Goal: Information Seeking & Learning: Learn about a topic

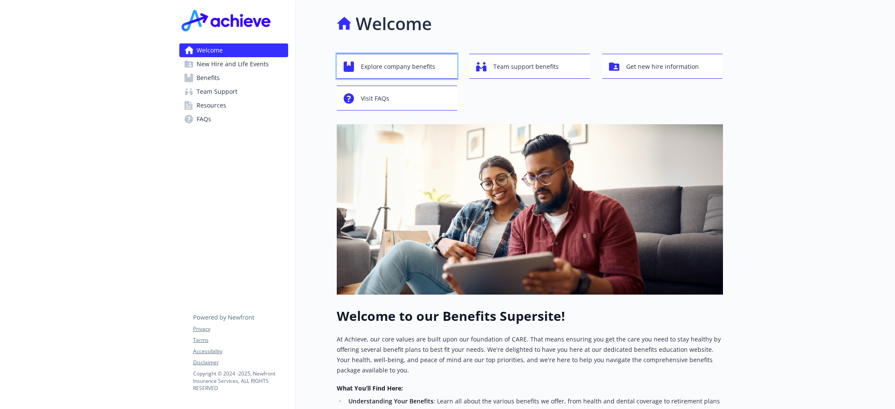
click at [438, 71] on div "Explore company benefits" at bounding box center [399, 67] width 110 height 16
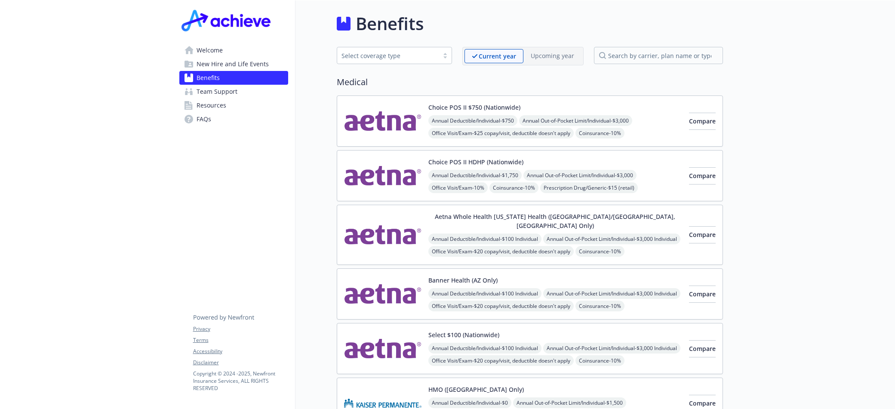
click at [390, 187] on img at bounding box center [382, 175] width 77 height 37
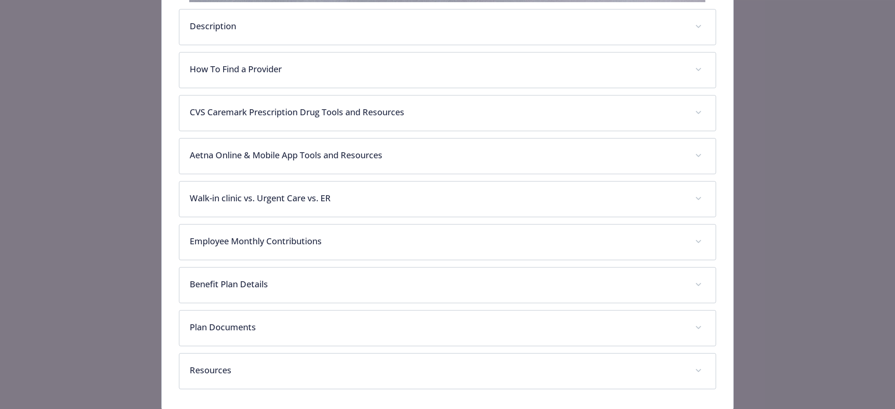
scroll to position [333, 0]
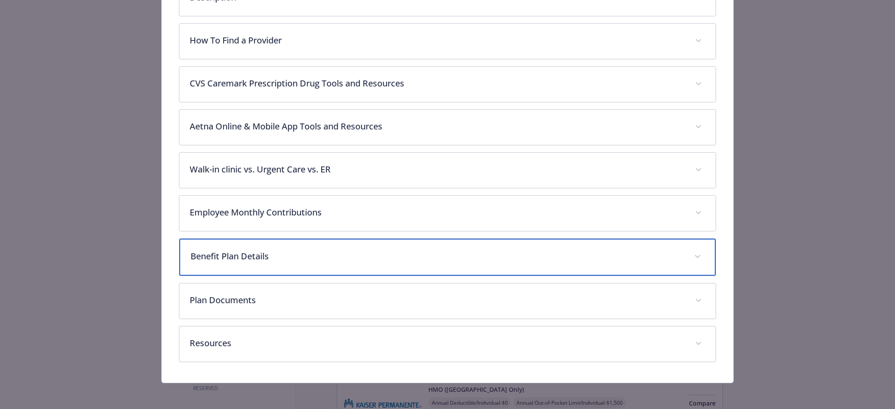
click at [311, 250] on p "Benefit Plan Details" at bounding box center [438, 256] width 494 height 13
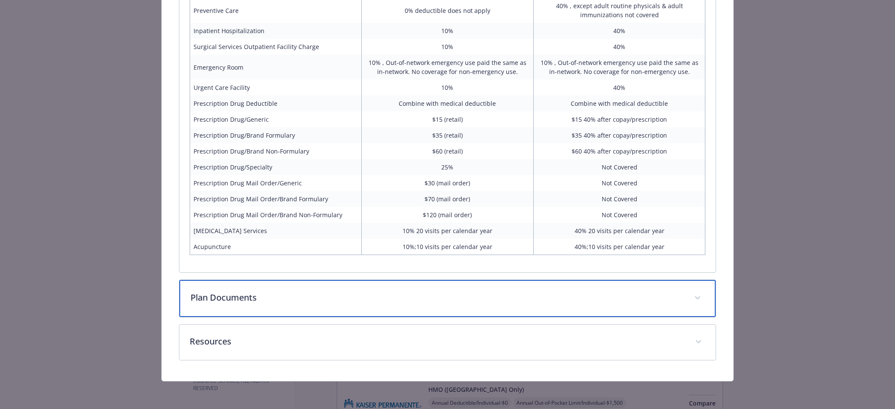
scroll to position [758, 0]
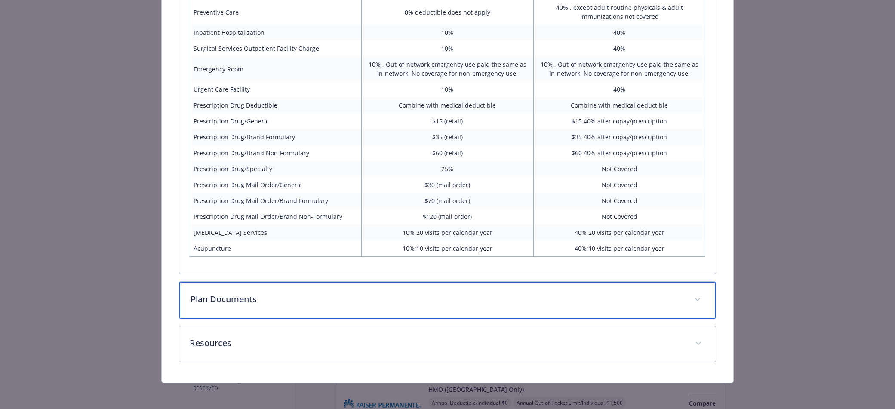
click at [261, 313] on div "Plan Documents" at bounding box center [447, 300] width 537 height 37
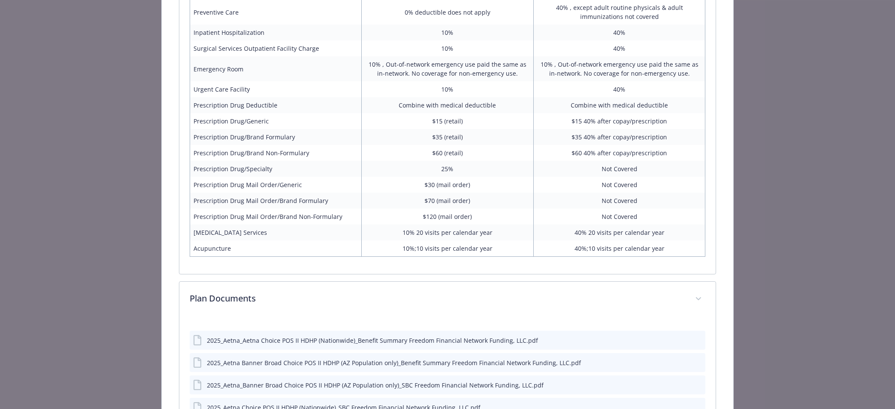
click at [271, 343] on div "2025_Aetna_Aetna Choice POS II HDHP (Nationwide)_Benefit Summary Freedom Financ…" at bounding box center [372, 340] width 331 height 9
click at [268, 345] on div "2025_Aetna_Aetna Choice POS II HDHP (Nationwide)_Benefit Summary Freedom Financ…" at bounding box center [372, 340] width 331 height 9
click at [272, 340] on div "2025_Aetna_Aetna Choice POS II HDHP (Nationwide)_Benefit Summary Freedom Financ…" at bounding box center [372, 340] width 331 height 9
click at [696, 339] on icon "preview file" at bounding box center [697, 340] width 8 height 6
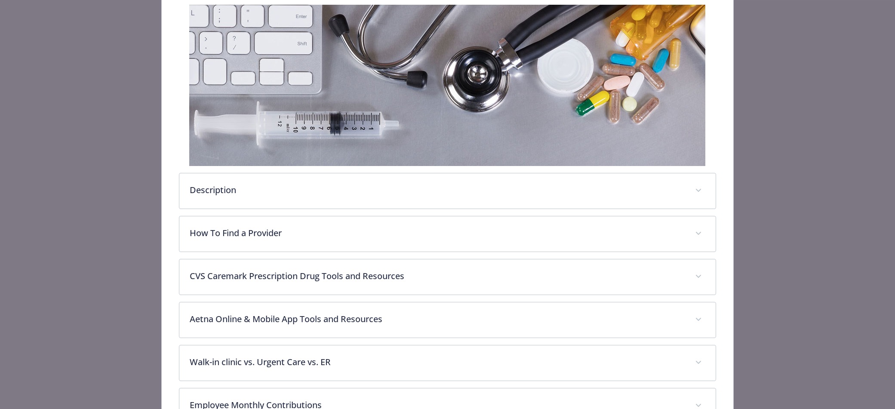
scroll to position [0, 0]
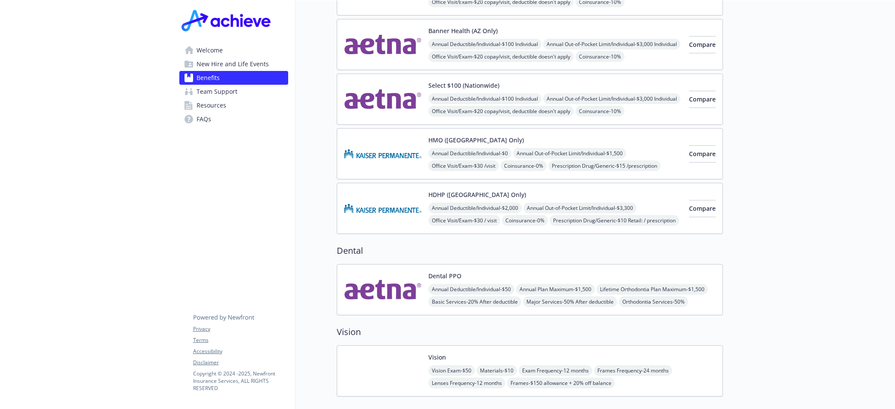
scroll to position [250, 0]
click at [392, 352] on img at bounding box center [382, 370] width 77 height 37
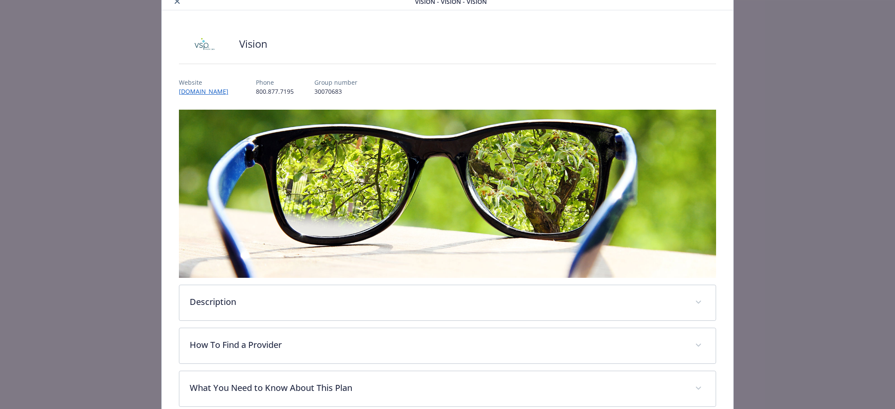
scroll to position [38, 0]
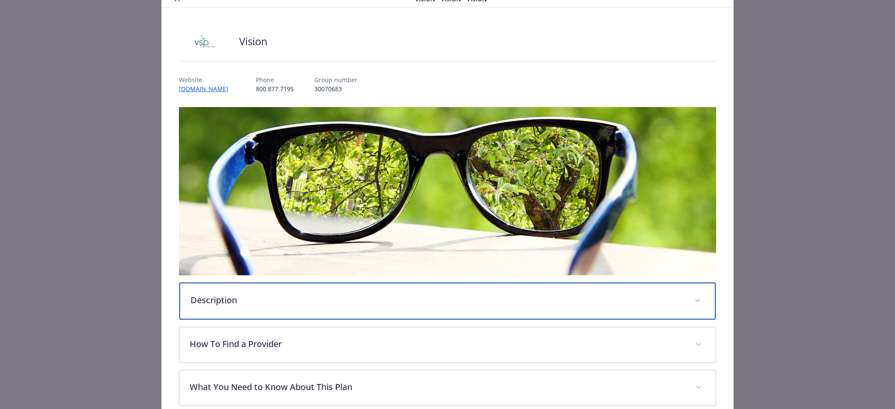
click at [385, 306] on div "Description" at bounding box center [447, 301] width 537 height 37
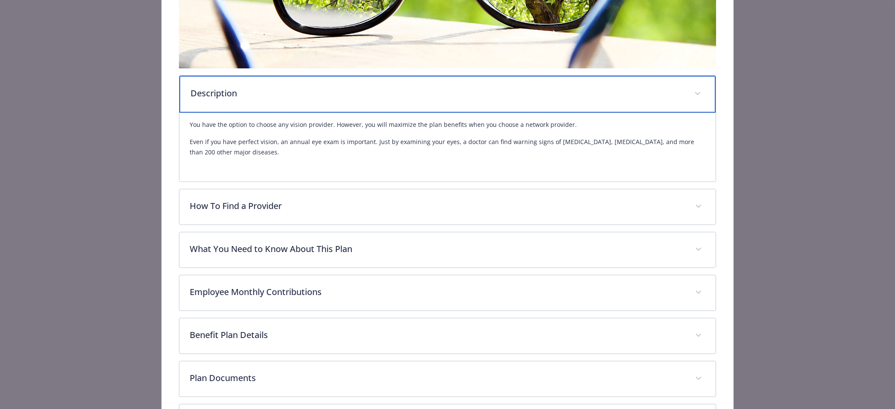
scroll to position [259, 0]
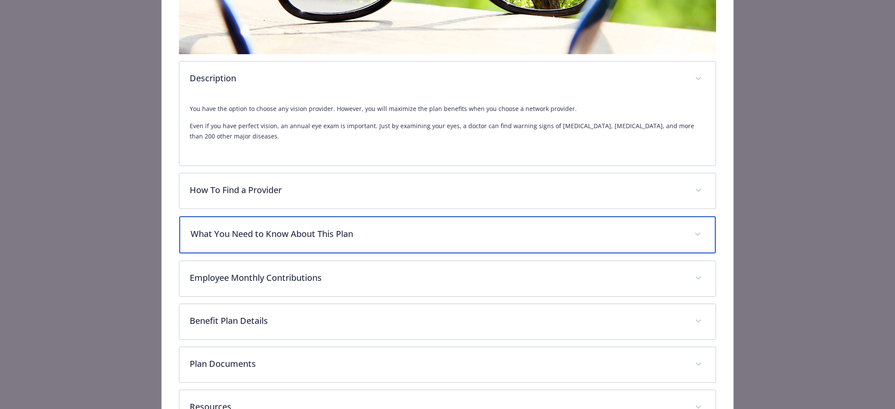
click at [377, 243] on div "What You Need to Know About This Plan" at bounding box center [447, 234] width 537 height 37
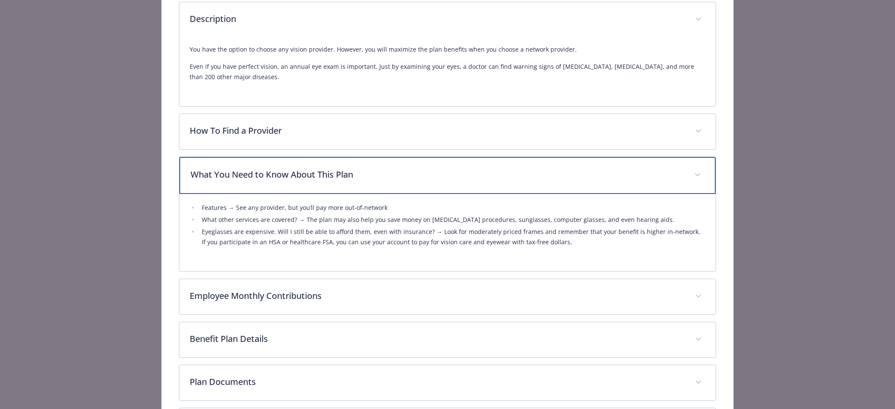
scroll to position [319, 0]
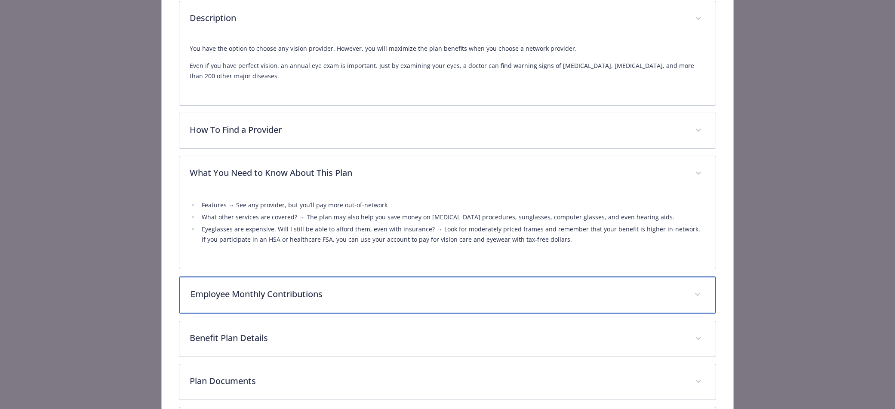
click at [355, 303] on div "Employee Monthly Contributions" at bounding box center [447, 295] width 537 height 37
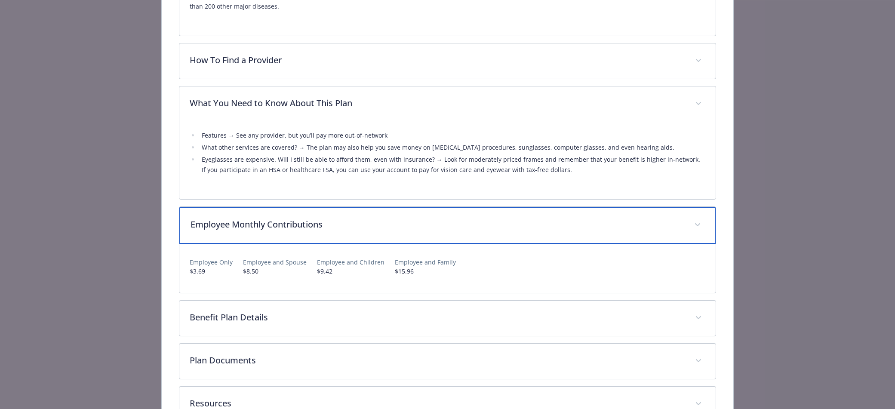
scroll to position [391, 0]
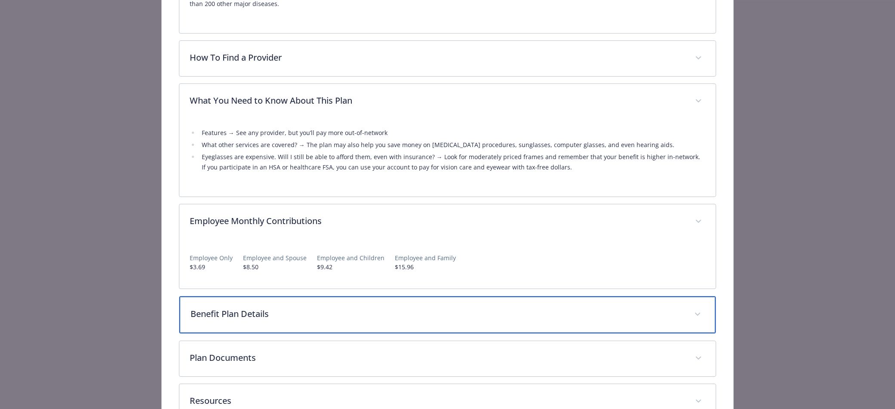
click at [355, 303] on div "Benefit Plan Details" at bounding box center [447, 314] width 537 height 37
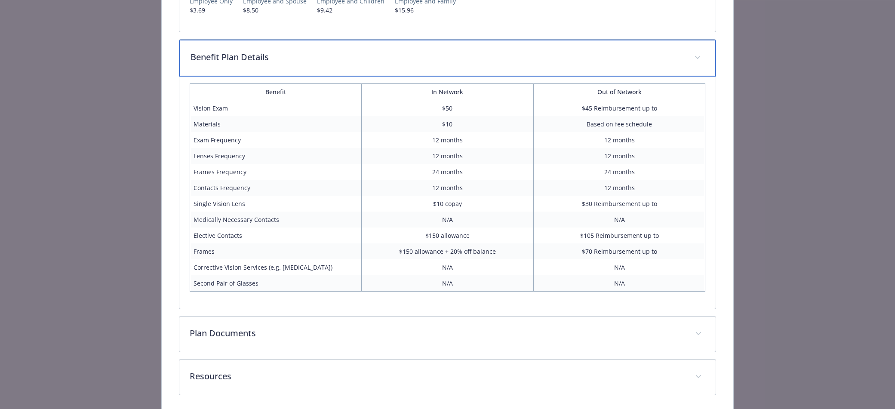
scroll to position [653, 0]
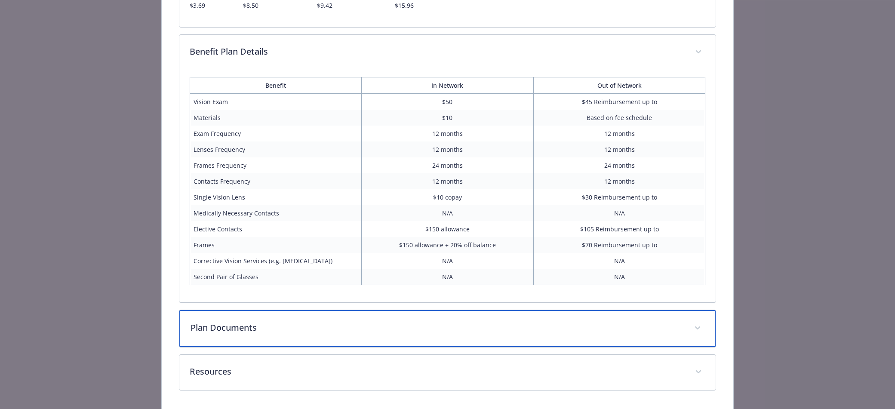
click at [323, 326] on p "Plan Documents" at bounding box center [438, 327] width 494 height 13
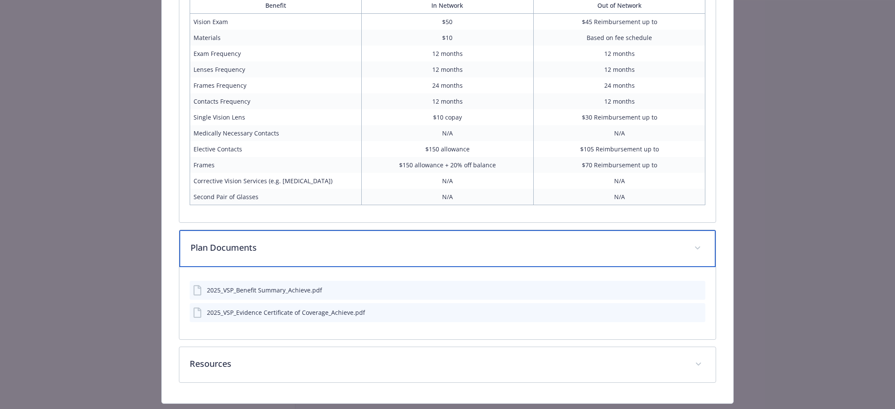
scroll to position [735, 0]
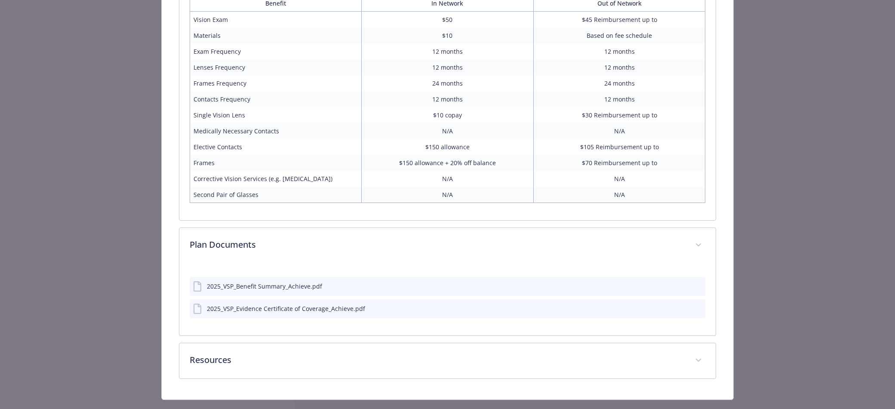
click at [308, 292] on div "2025_VSP_Benefit Summary_Achieve.pdf" at bounding box center [448, 286] width 516 height 19
click at [310, 289] on div "2025_VSP_Benefit Summary_Achieve.pdf" at bounding box center [264, 286] width 115 height 9
drag, startPoint x: 271, startPoint y: 286, endPoint x: 478, endPoint y: 307, distance: 208.8
click at [474, 307] on div "2025_VSP_Benefit Summary_Achieve.pdf 2025_VSP_Evidence Certificate of Coverage_…" at bounding box center [448, 294] width 516 height 48
click at [699, 284] on icon "preview file" at bounding box center [698, 286] width 8 height 6
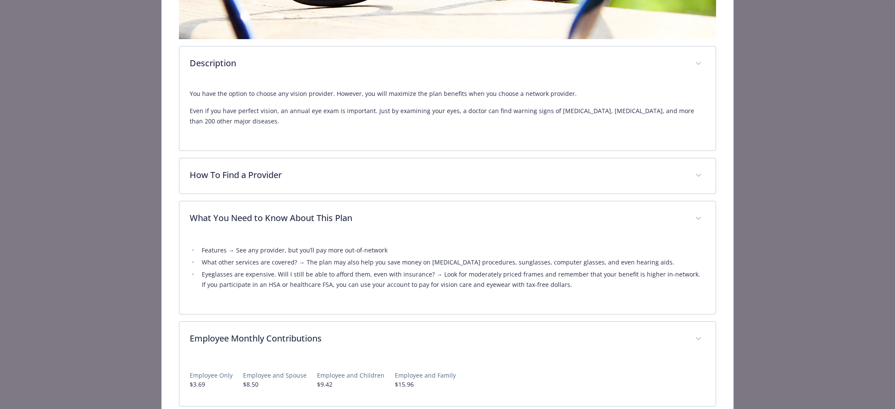
scroll to position [0, 0]
